Goal: Task Accomplishment & Management: Complete application form

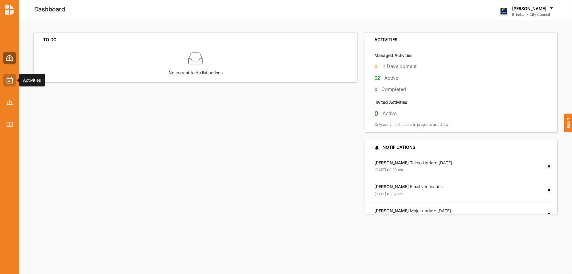
click at [12, 83] on img at bounding box center [10, 80] width 6 height 7
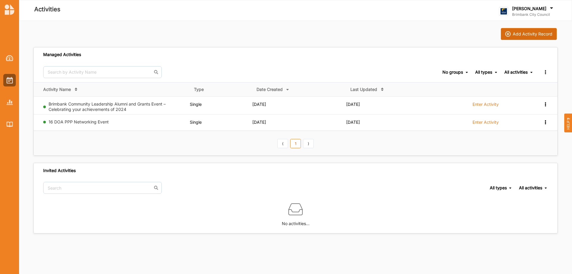
click at [535, 35] on div "Add Activity Record" at bounding box center [533, 33] width 40 height 5
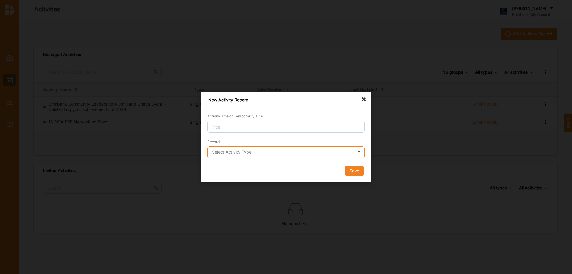
click at [258, 152] on input "text" at bounding box center [286, 153] width 157 height 12
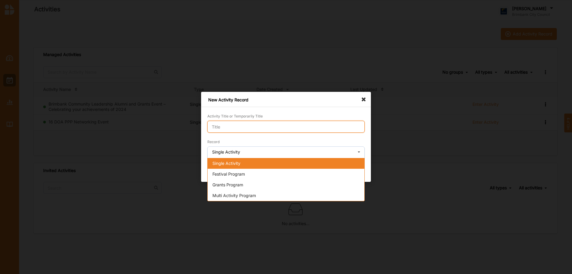
click at [242, 121] on input "Activity Title or Temporarily Title" at bounding box center [285, 127] width 157 height 12
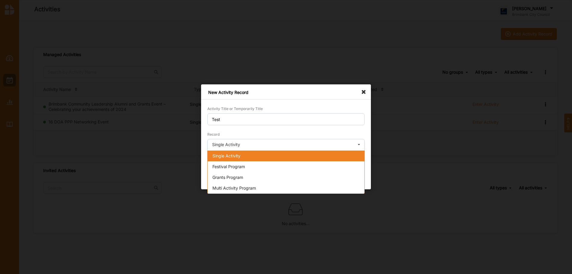
click at [222, 156] on span "Single Activity" at bounding box center [227, 155] width 28 height 5
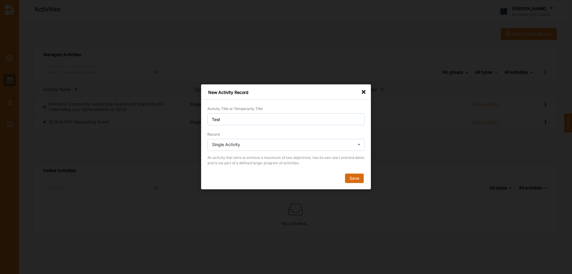
click at [352, 178] on button "Save" at bounding box center [354, 179] width 19 height 10
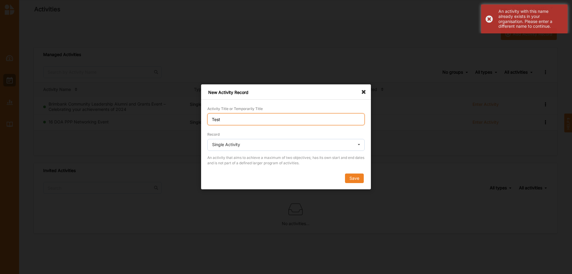
click at [228, 115] on input "Test" at bounding box center [285, 119] width 157 height 12
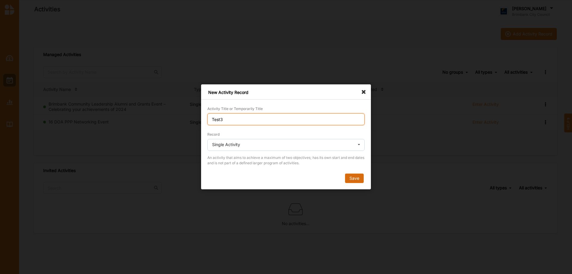
type input "Test3"
click at [354, 176] on button "Save" at bounding box center [354, 179] width 19 height 10
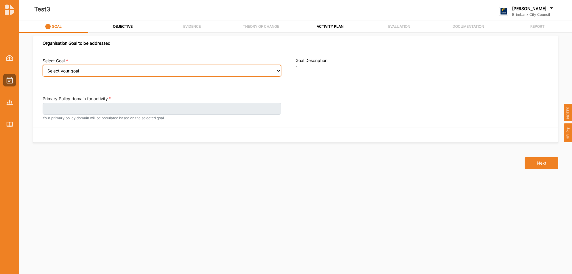
click at [71, 66] on select "Select your goal People: Social connection and wellbeing People: Healthy active…" at bounding box center [162, 71] width 239 height 12
select select "385"
click at [43, 69] on select "Select your goal People: Social connection and wellbeing People: Healthy active…" at bounding box center [162, 71] width 239 height 12
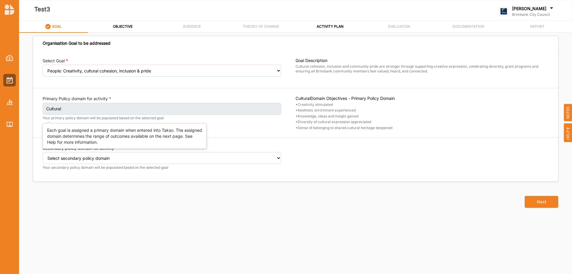
click at [265, 108] on label "Cultural" at bounding box center [162, 109] width 239 height 12
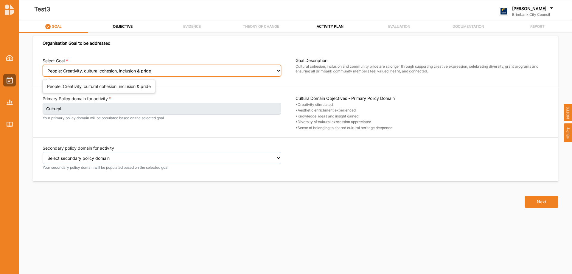
click at [197, 67] on select "Select your goal People: Social connection and wellbeing People: Healthy active…" at bounding box center [162, 71] width 239 height 12
click at [43, 69] on select "Select your goal People: Social connection and wellbeing People: Healthy active…" at bounding box center [162, 71] width 239 height 12
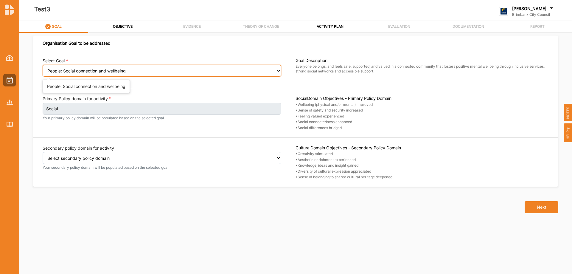
click at [186, 74] on select "Select your goal People: Social connection and wellbeing People: Healthy active…" at bounding box center [162, 71] width 239 height 12
click at [43, 69] on select "Select your goal People: Social connection and wellbeing People: Healthy active…" at bounding box center [162, 71] width 239 height 12
click at [155, 75] on select "Select your goal People: Social connection and wellbeing People: Healthy active…" at bounding box center [162, 71] width 239 height 12
click at [43, 69] on select "Select your goal People: Social connection and wellbeing People: Healthy active…" at bounding box center [162, 71] width 239 height 12
click at [144, 72] on select "Select your goal People: Social connection and wellbeing People: Healthy active…" at bounding box center [162, 71] width 239 height 12
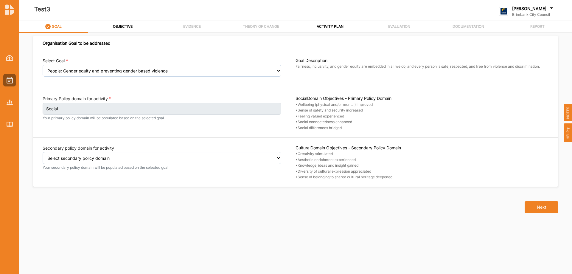
click at [168, 249] on div "Organisation Goal to be addressed Select Goal Select your goal People: Social c…" at bounding box center [295, 149] width 525 height 218
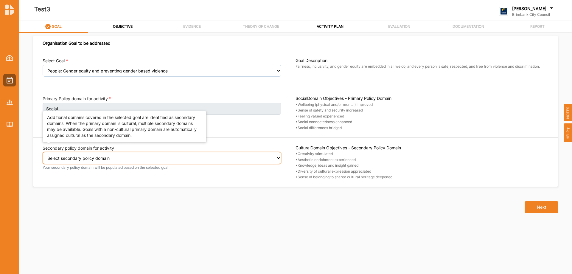
click at [128, 155] on select "Select secondary policy domain No second domain for this activity Social Econom…" at bounding box center [162, 158] width 239 height 12
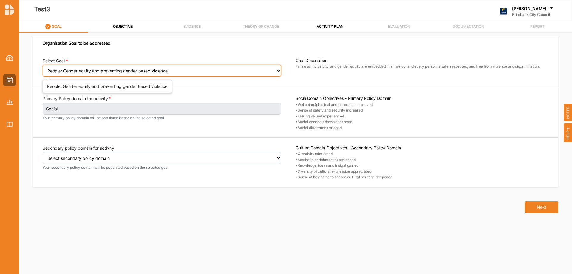
click at [148, 69] on select "Select your goal People: Social connection and wellbeing People: Healthy active…" at bounding box center [162, 71] width 239 height 12
click at [43, 69] on select "Select your goal People: Social connection and wellbeing People: Healthy active…" at bounding box center [162, 71] width 239 height 12
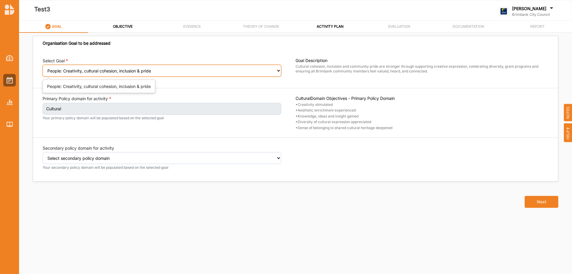
click at [214, 75] on select "Select your goal People: Social connection and wellbeing People: Healthy active…" at bounding box center [162, 71] width 239 height 12
select select "382"
click at [43, 69] on select "Select your goal People: Social connection and wellbeing People: Healthy active…" at bounding box center [162, 71] width 239 height 12
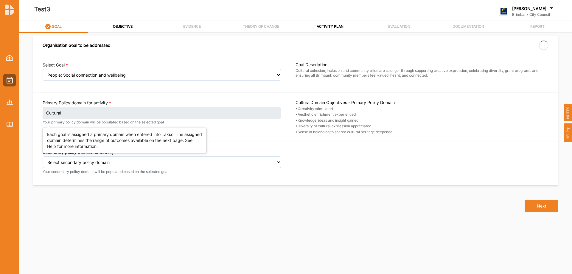
click at [120, 114] on label "Cultural" at bounding box center [162, 113] width 239 height 12
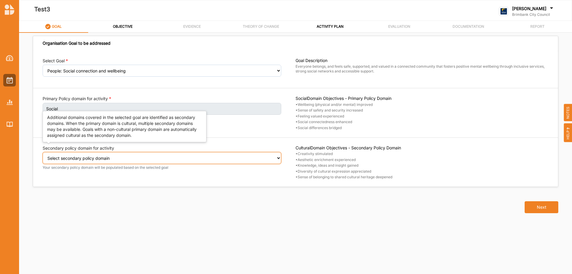
click at [125, 158] on select "Select secondary policy domain No second domain for this activity Cultural Soci…" at bounding box center [162, 158] width 239 height 12
select select "2"
click at [43, 156] on select "Select secondary policy domain No second domain for this activity Cultural Soci…" at bounding box center [162, 158] width 239 height 12
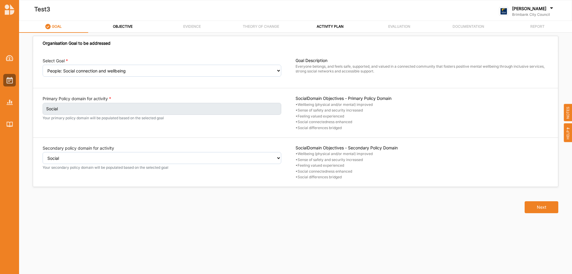
click at [192, 192] on div "Next" at bounding box center [295, 203] width 533 height 33
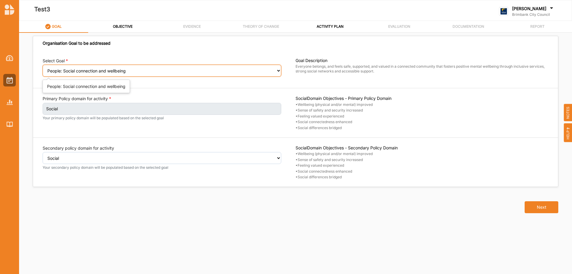
click at [111, 69] on select "Select your goal People: Social connection and wellbeing People: Healthy active…" at bounding box center [162, 71] width 239 height 12
select select "385"
click at [43, 69] on select "Select your goal People: Social connection and wellbeing People: Healthy active…" at bounding box center [162, 71] width 239 height 12
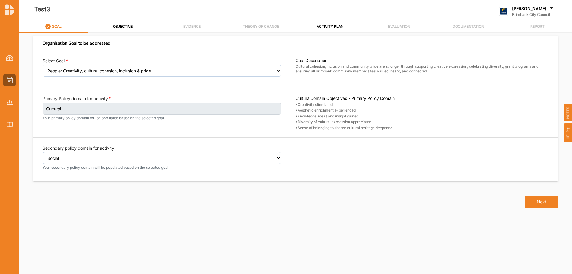
click at [233, 201] on div "Next" at bounding box center [295, 198] width 533 height 33
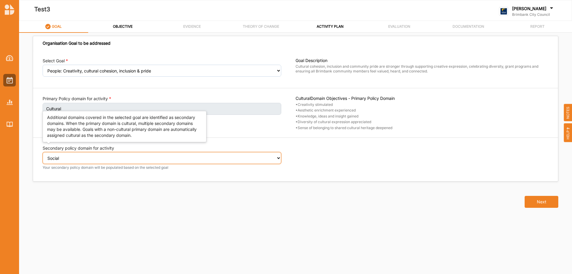
click at [150, 158] on select "Select secondary policy domain No second domain for this activity Cultural Soci…" at bounding box center [162, 158] width 239 height 12
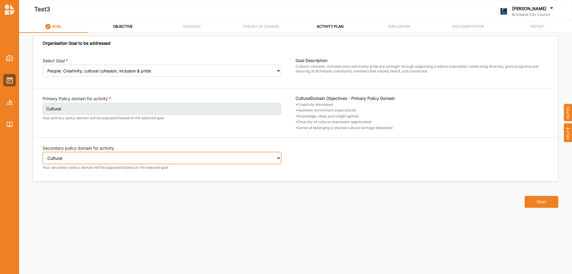
click at [43, 156] on select "Select secondary policy domain No second domain for this activity Cultural Soci…" at bounding box center [162, 158] width 239 height 12
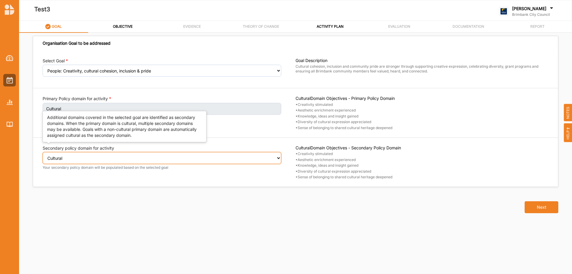
click at [142, 160] on select "Select secondary policy domain No second domain for this activity Cultural Soci…" at bounding box center [162, 158] width 239 height 12
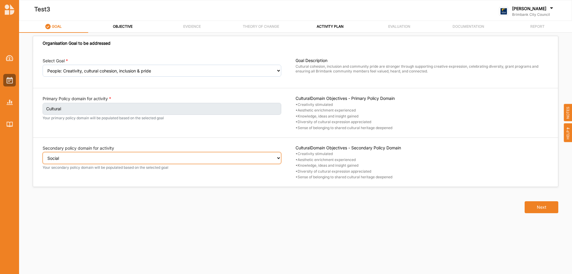
click at [43, 156] on select "Select secondary policy domain No second domain for this activity Cultural Soci…" at bounding box center [162, 158] width 239 height 12
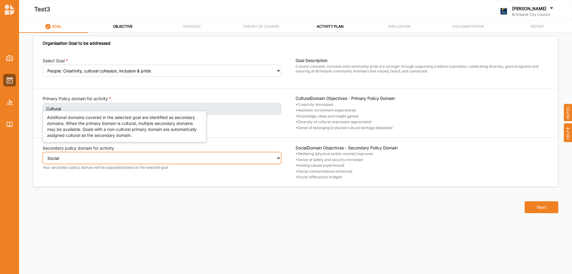
click at [116, 161] on select "Select secondary policy domain No second domain for this activity Cultural Soci…" at bounding box center [162, 158] width 239 height 12
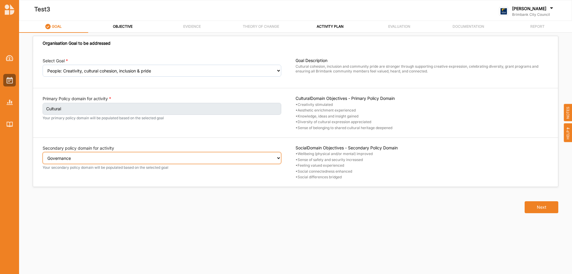
click at [43, 156] on select "Select secondary policy domain No second domain for this activity Cultural Soci…" at bounding box center [162, 158] width 239 height 12
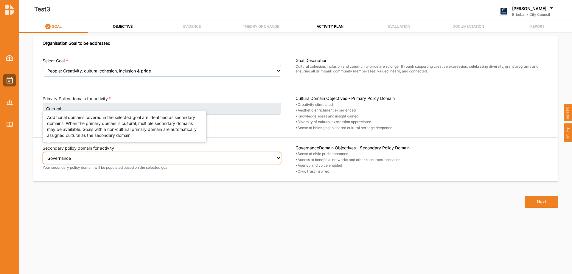
click at [123, 158] on select "Select secondary policy domain No second domain for this activity Cultural Soci…" at bounding box center [162, 158] width 239 height 12
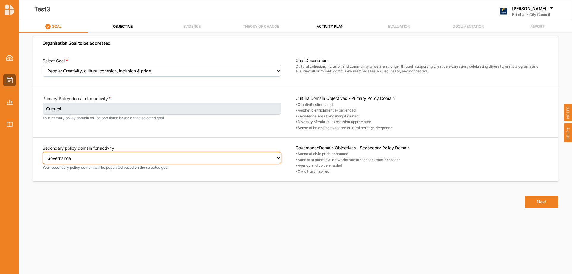
select select "2"
click at [43, 156] on select "Select secondary policy domain No second domain for this activity Cultural Soci…" at bounding box center [162, 158] width 239 height 12
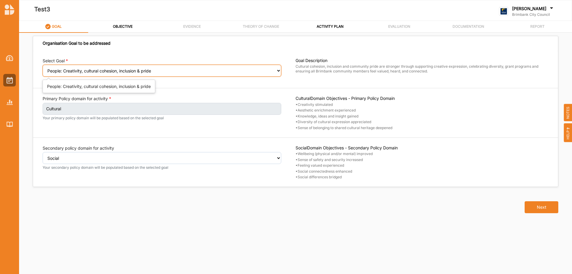
click at [235, 68] on select "Select your goal People: Social connection and wellbeing People: Healthy active…" at bounding box center [162, 71] width 239 height 12
click at [43, 69] on select "Select your goal People: Social connection and wellbeing People: Healthy active…" at bounding box center [162, 71] width 239 height 12
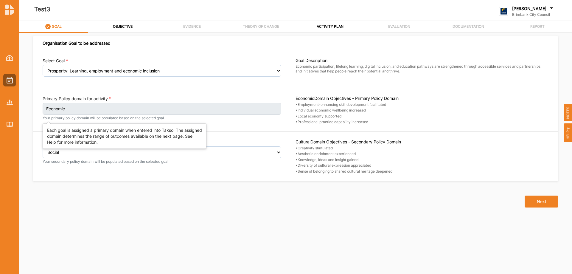
click at [210, 110] on label "Economic" at bounding box center [162, 109] width 239 height 12
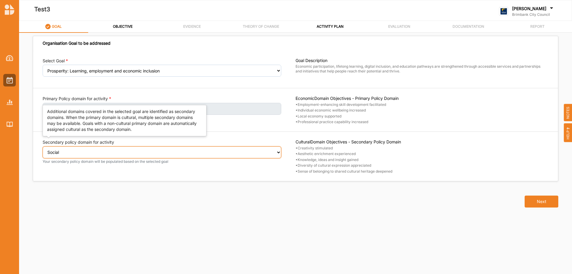
click at [114, 152] on select "Select secondary policy domain No second domain for this activity Cultural Soci…" at bounding box center [162, 152] width 239 height 12
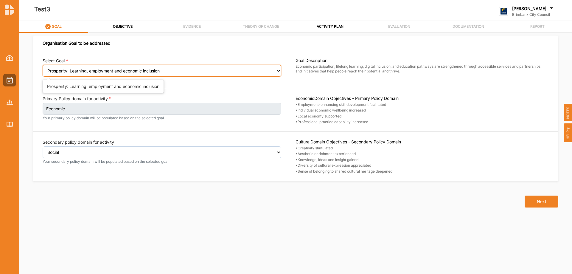
click at [142, 69] on select "Select your goal People: Social connection and wellbeing People: Healthy active…" at bounding box center [162, 71] width 239 height 12
select select "382"
click at [43, 69] on select "Select your goal People: Social connection and wellbeing People: Healthy active…" at bounding box center [162, 71] width 239 height 12
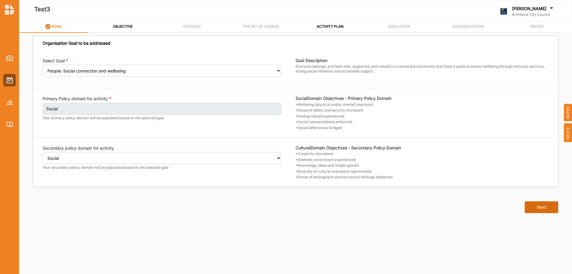
click at [543, 205] on button "Next" at bounding box center [542, 207] width 34 height 12
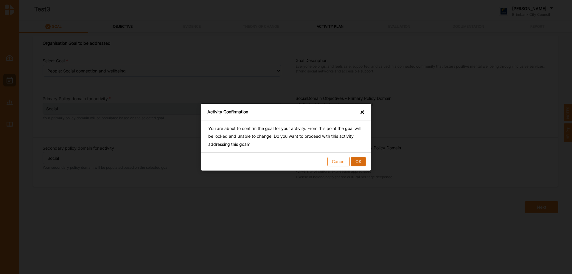
click at [359, 162] on button "OK" at bounding box center [358, 161] width 15 height 10
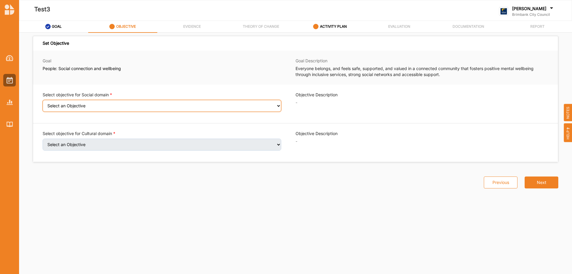
click at [128, 100] on select "Select an Objective Wellbeing (physical and/or mental) improved Sense of safety…" at bounding box center [162, 106] width 239 height 12
click at [122, 103] on select "Select an Objective Wellbeing (physical and/or mental) improved Sense of safety…" at bounding box center [162, 106] width 239 height 12
select select "8"
click at [43, 104] on select "Select an Objective Wellbeing (physical and/or mental) improved Sense of safety…" at bounding box center [162, 106] width 239 height 12
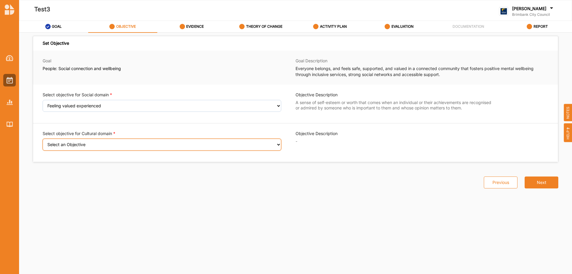
click at [145, 147] on select "Select an Objective Creativity stimulated Aesthetic enrichment experienced Know…" at bounding box center [162, 145] width 239 height 12
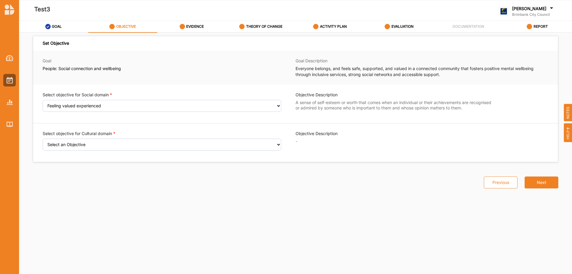
click at [118, 23] on div "OBJECTIVE" at bounding box center [122, 26] width 27 height 11
click at [116, 27] on label "OBJECTIVE" at bounding box center [126, 26] width 20 height 5
click at [55, 26] on label "GOAL" at bounding box center [57, 26] width 10 height 5
select select "1"
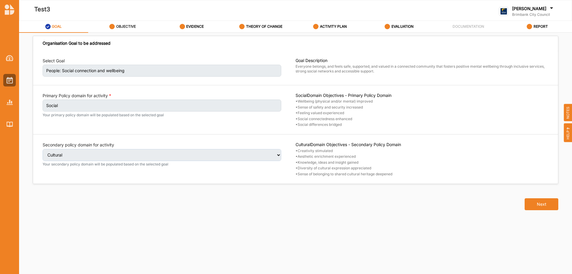
click at [129, 27] on label "OBJECTIVE" at bounding box center [126, 26] width 20 height 5
select select "8"
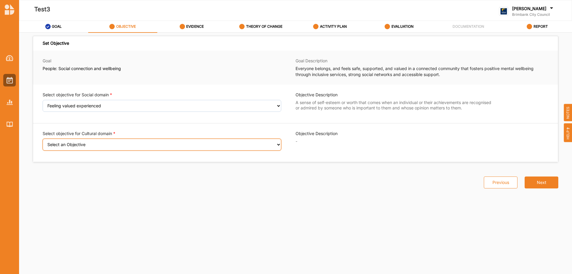
click at [97, 146] on select "Select an Objective Creativity stimulated Aesthetic enrichment experienced Know…" at bounding box center [162, 145] width 239 height 12
select select "3"
click at [43, 142] on select "Select an Objective Creativity stimulated Aesthetic enrichment experienced Know…" at bounding box center [162, 145] width 239 height 12
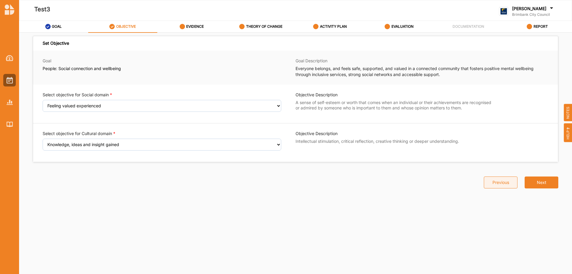
click at [501, 183] on button "Previous" at bounding box center [501, 182] width 34 height 12
select select "1"
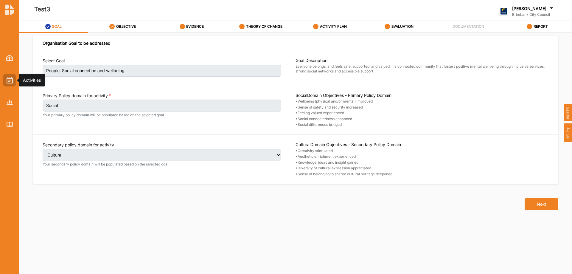
click at [9, 83] on img at bounding box center [10, 80] width 6 height 7
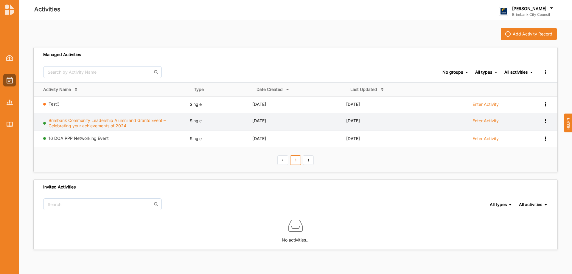
click at [82, 125] on link "Brimbank Community Leadership Alumni and Grants Event – Celebrating your achiev…" at bounding box center [107, 123] width 117 height 10
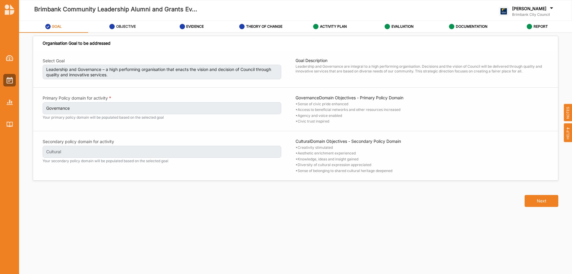
click at [136, 25] on div "OBJECTIVE" at bounding box center [122, 26] width 27 height 11
select select "17"
select select "3"
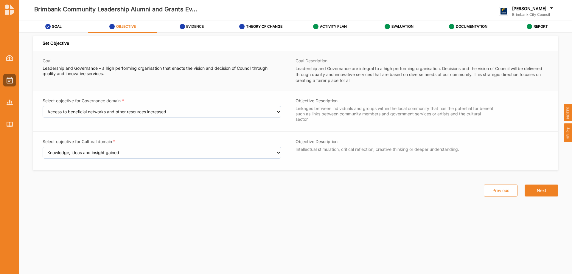
click at [185, 26] on icon at bounding box center [182, 26] width 5 height 5
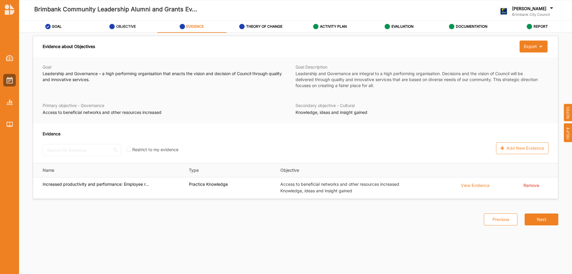
click at [135, 28] on label "OBJECTIVE" at bounding box center [126, 26] width 20 height 5
select select "17"
select select "3"
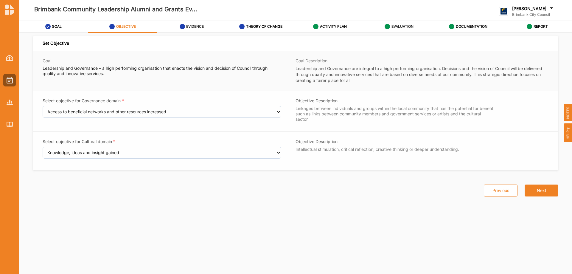
click at [402, 25] on label "EVALUATION" at bounding box center [403, 26] width 22 height 5
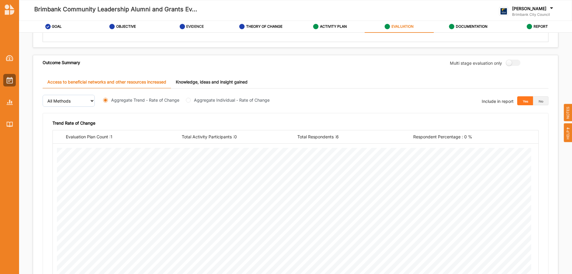
scroll to position [179, 0]
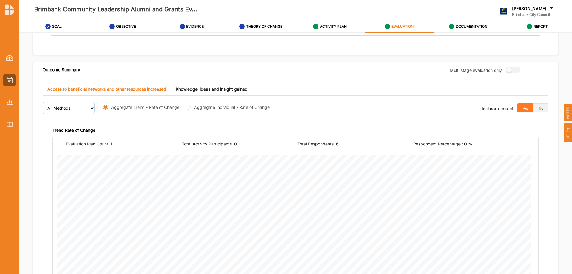
click at [105, 88] on link "Access to beneficial networks and other resources increased" at bounding box center [107, 89] width 128 height 13
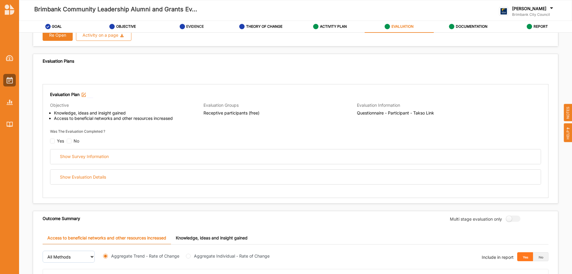
scroll to position [0, 0]
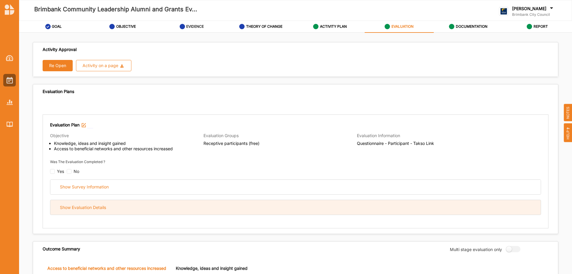
click at [83, 206] on div "Show Evaluation Details" at bounding box center [83, 207] width 46 height 5
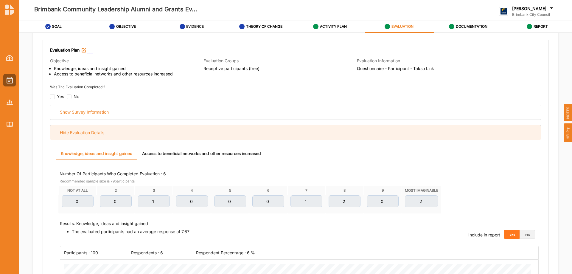
scroll to position [70, 0]
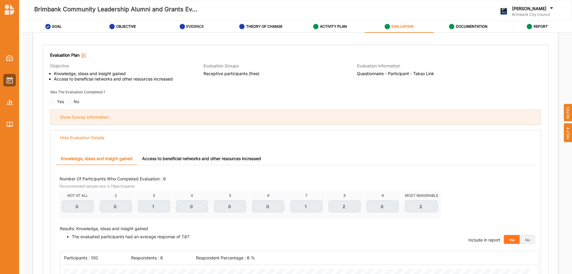
click at [90, 118] on div "Show Survey Information" at bounding box center [84, 116] width 49 height 5
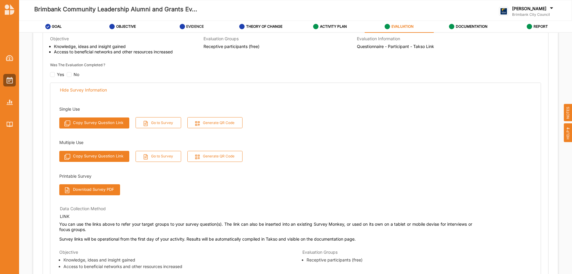
scroll to position [96, 0]
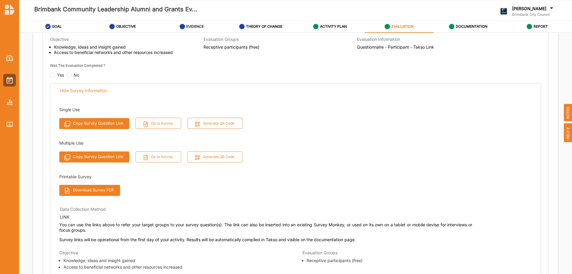
click at [153, 120] on button "Go to Survey" at bounding box center [159, 123] width 46 height 11
click at [9, 82] on img at bounding box center [10, 80] width 6 height 7
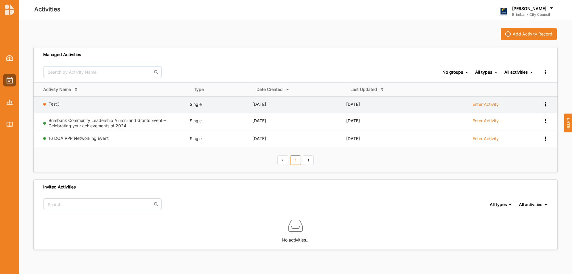
click at [546, 105] on icon at bounding box center [545, 104] width 5 height 4
click at [526, 146] on div "Remove" at bounding box center [530, 147] width 26 height 4
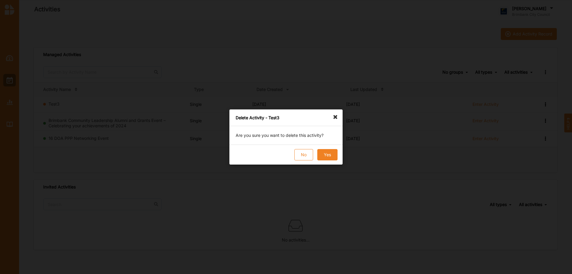
click at [327, 153] on button "Yes" at bounding box center [327, 154] width 20 height 11
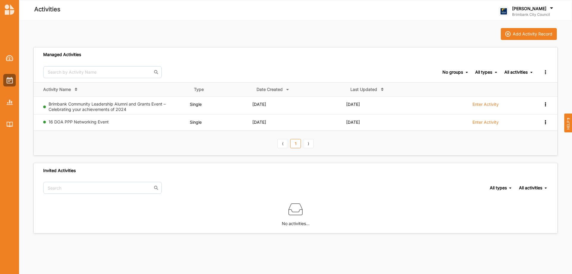
click at [227, 264] on div "Add Activity Record Managed Activities No groups No groups All types All types …" at bounding box center [295, 147] width 553 height 253
